Goal: Task Accomplishment & Management: Manage account settings

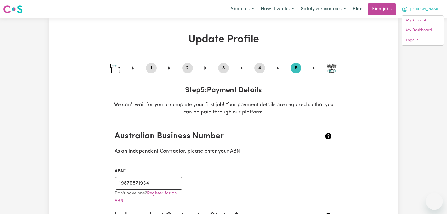
select select "I am providing services through another platform"
click at [416, 41] on link "Logout" at bounding box center [423, 40] width 42 height 10
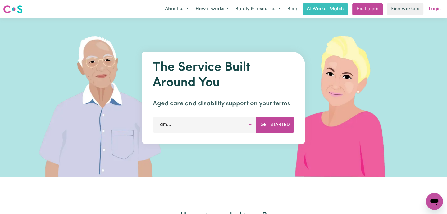
click at [430, 8] on link "Login" at bounding box center [434, 9] width 18 height 12
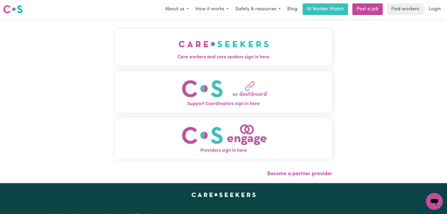
click at [178, 47] on img "Care workers and care seekers sign in here" at bounding box center [223, 44] width 90 height 20
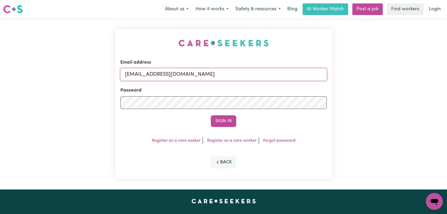
drag, startPoint x: 239, startPoint y: 75, endPoint x: 242, endPoint y: 74, distance: 3.8
click at [241, 74] on input "[EMAIL_ADDRESS][DOMAIN_NAME]" at bounding box center [223, 74] width 206 height 13
click at [151, 76] on input "Superuser~[EMAIL_ADDRESS][DOMAIN_NAME]" at bounding box center [223, 74] width 206 height 13
click at [154, 75] on input "Superuser~[EMAIL_ADDRESS][DOMAIN_NAME]" at bounding box center [223, 74] width 206 height 13
drag, startPoint x: 152, startPoint y: 75, endPoint x: 267, endPoint y: 73, distance: 114.5
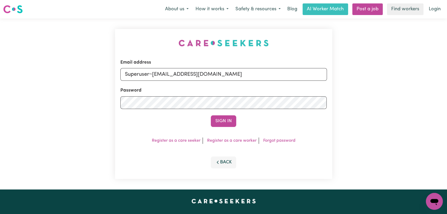
click at [267, 73] on input "Superuser~[EMAIL_ADDRESS][DOMAIN_NAME]" at bounding box center [223, 74] width 206 height 13
type input "Superuser~[EMAIL_ADDRESS][DOMAIN_NAME]"
click at [230, 121] on button "Sign In" at bounding box center [223, 122] width 25 height 12
